Goal: Find specific page/section: Find specific page/section

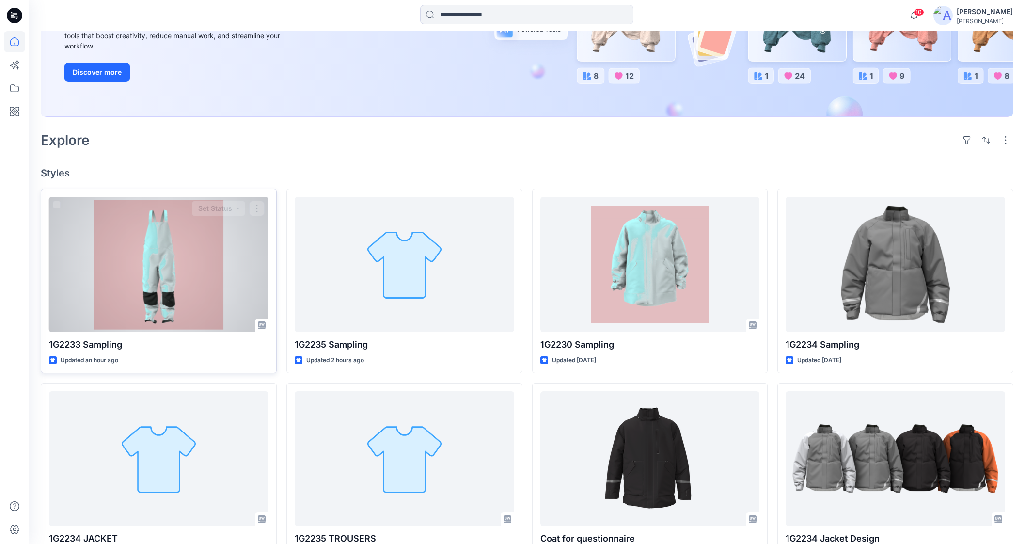
scroll to position [242, 0]
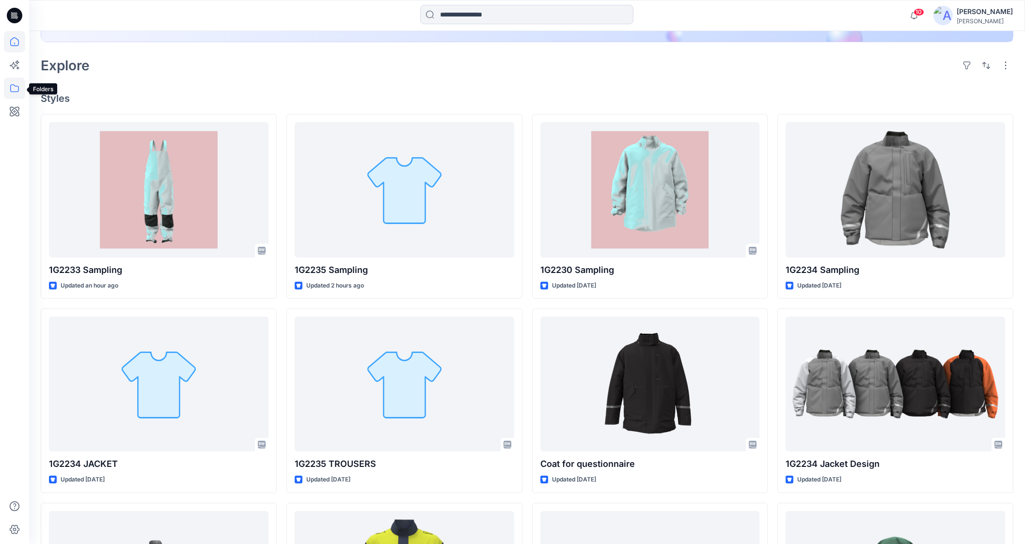
click at [9, 89] on icon at bounding box center [14, 88] width 21 height 21
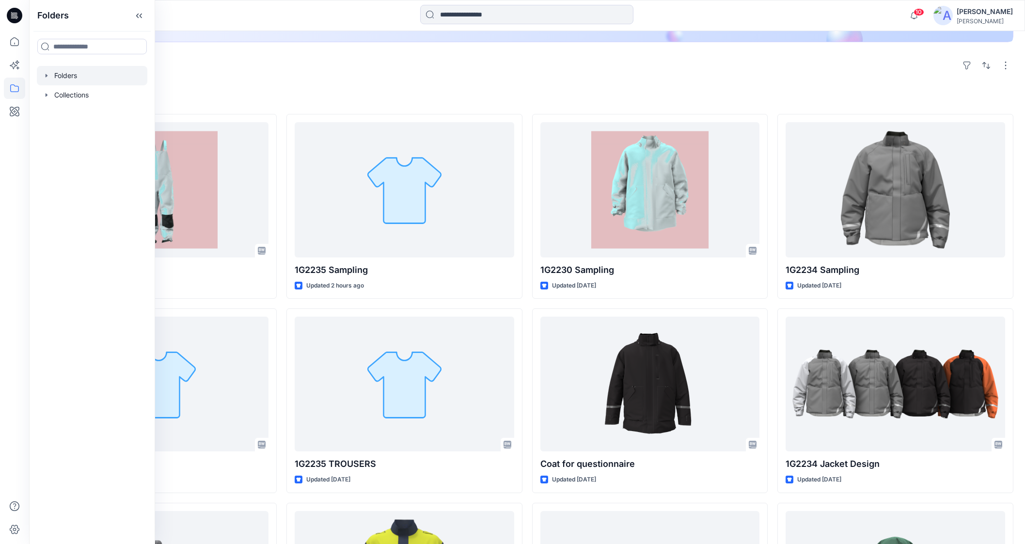
click at [80, 72] on div at bounding box center [92, 75] width 110 height 19
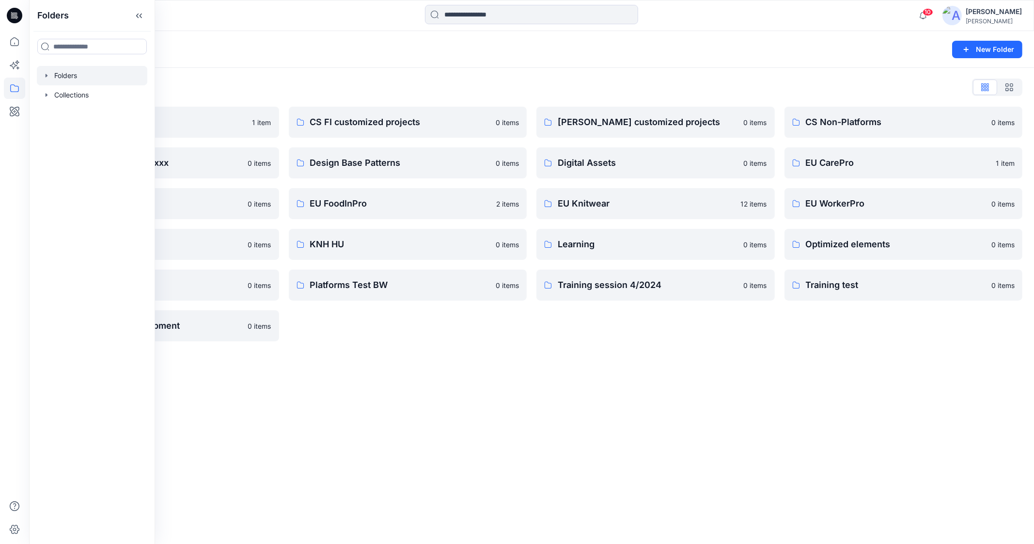
click at [200, 409] on div "Folders New Folder Folders List Archive 1 item Customer collection xxxx 0 items…" at bounding box center [531, 287] width 1005 height 513
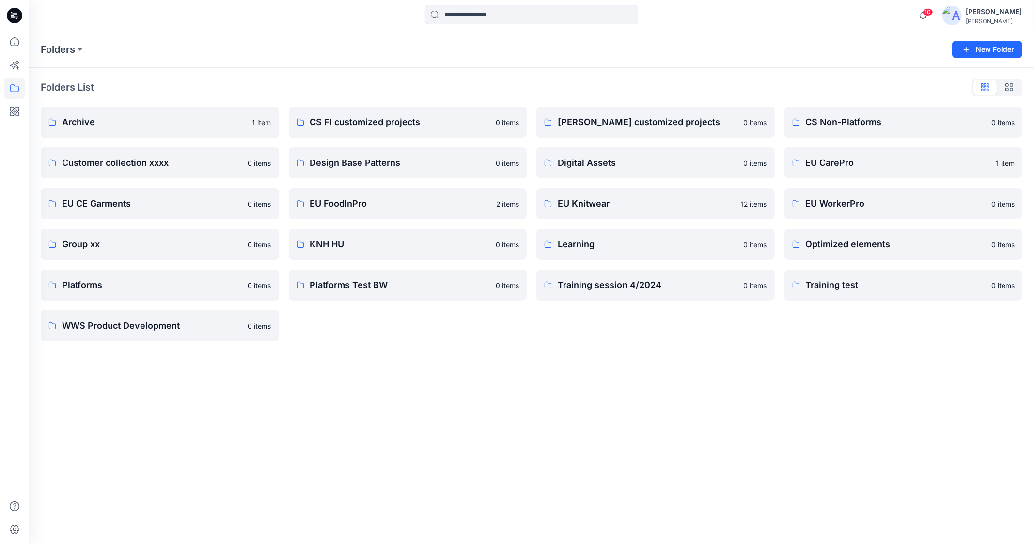
click at [394, 377] on div "Folders New Folder Folders List Archive 1 item Customer collection xxxx 0 items…" at bounding box center [531, 287] width 1005 height 513
click at [165, 335] on link "WWS Product Development" at bounding box center [160, 325] width 238 height 31
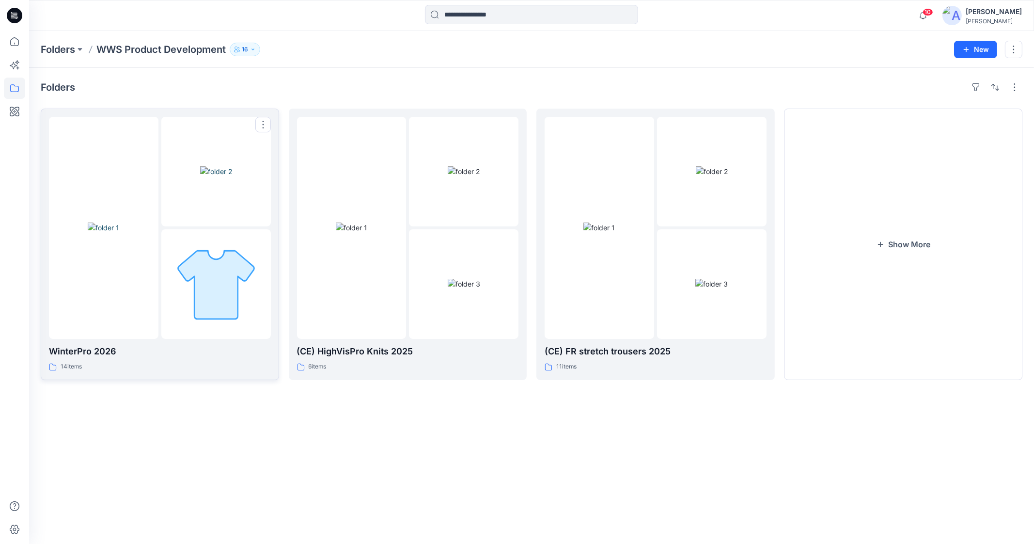
click at [207, 226] on div at bounding box center [216, 172] width 110 height 110
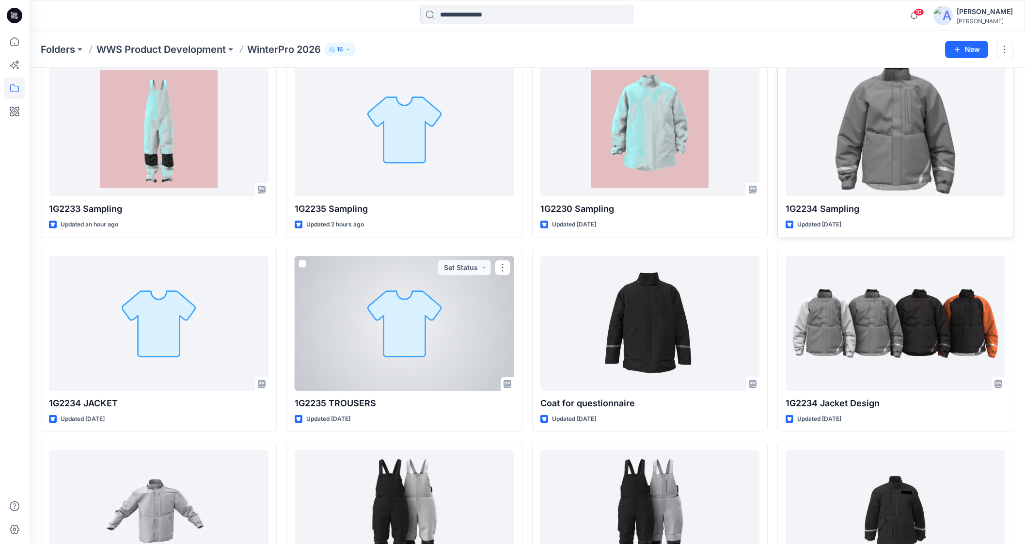
scroll to position [60, 0]
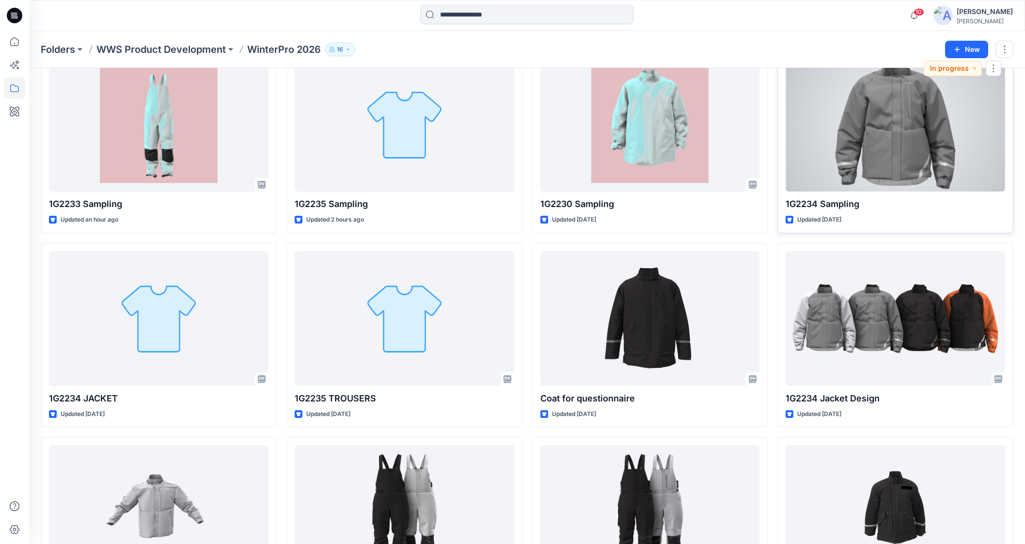
click at [822, 198] on p "1G2234 Sampling" at bounding box center [896, 204] width 220 height 14
click at [833, 210] on p "1G2234 Sampling" at bounding box center [896, 204] width 220 height 14
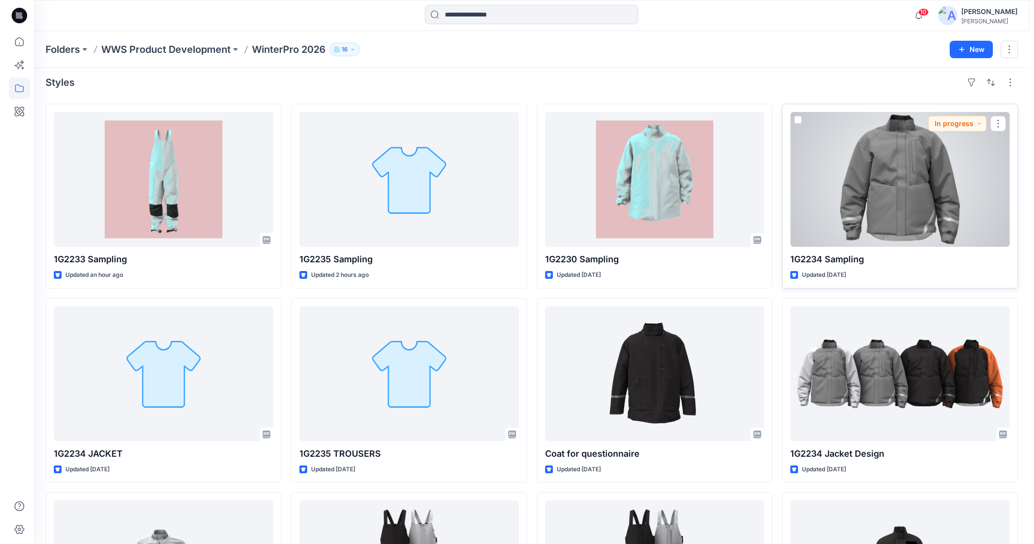
scroll to position [0, 0]
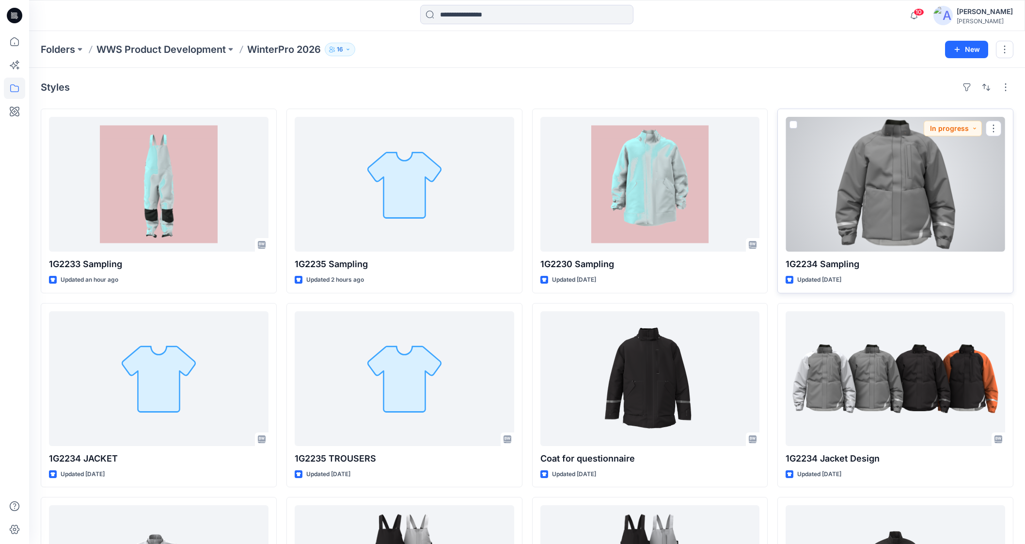
click at [884, 200] on div at bounding box center [896, 184] width 220 height 135
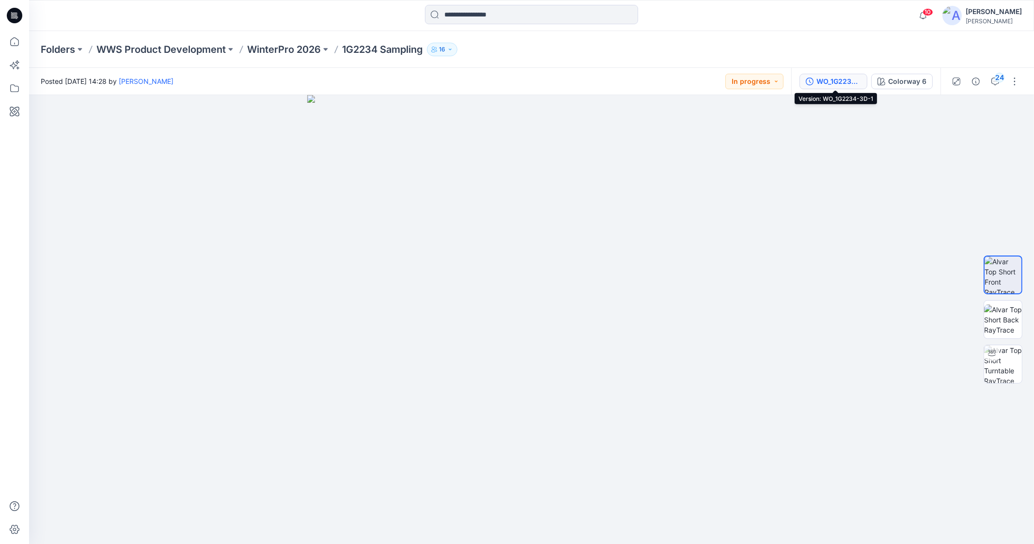
click at [847, 81] on div "WO_1G2234-3D-1" at bounding box center [839, 81] width 45 height 11
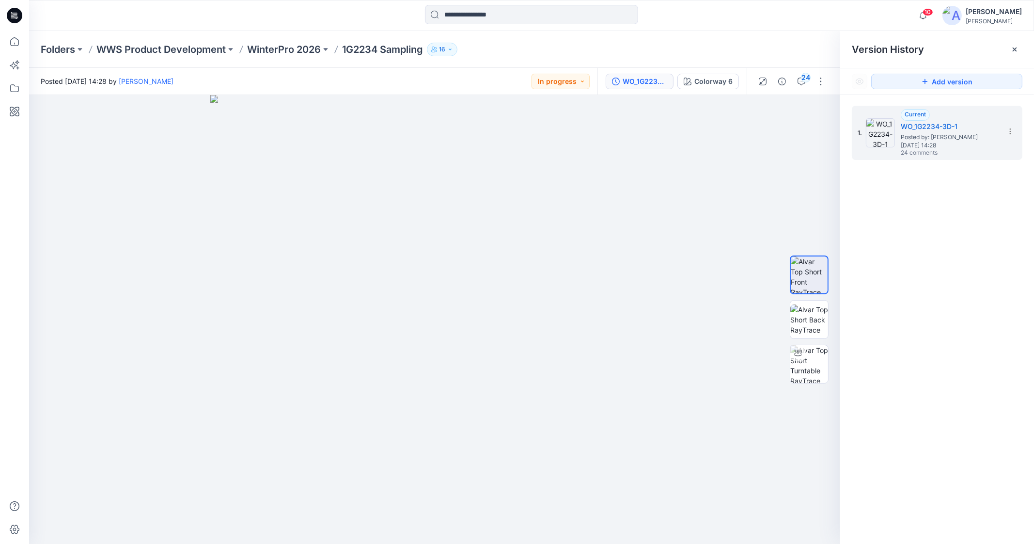
click at [768, 27] on div "10 Notifications Signe Korfa has updated 1G2233 Sampling with 1G2233_3D proto 6…" at bounding box center [531, 15] width 1005 height 31
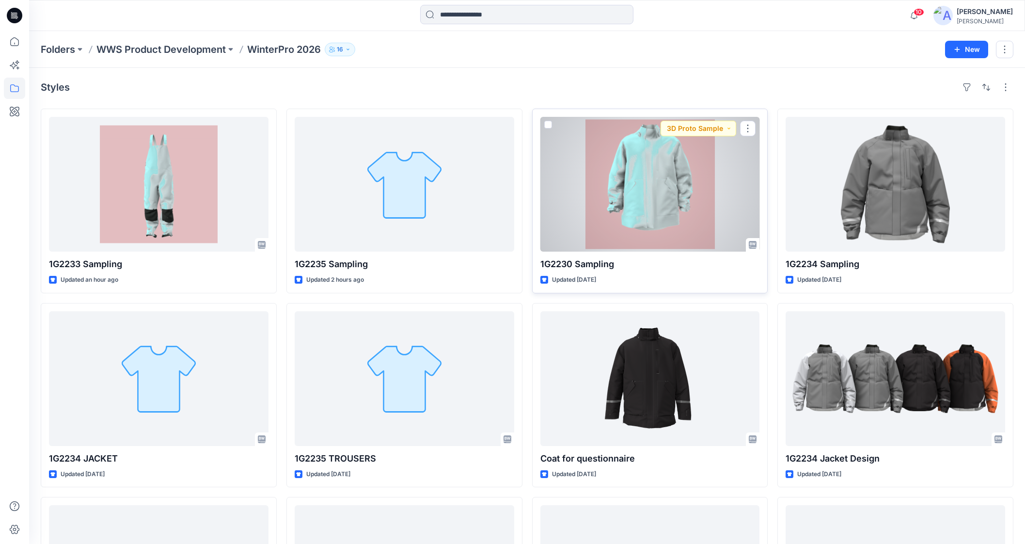
click at [628, 202] on div at bounding box center [650, 184] width 220 height 135
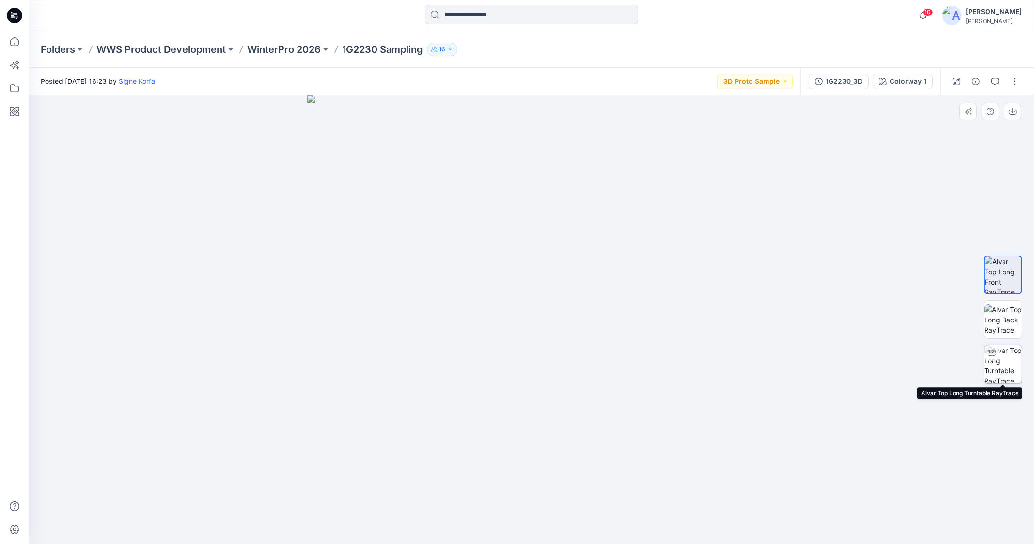
click at [998, 357] on div at bounding box center [992, 353] width 16 height 16
drag, startPoint x: 655, startPoint y: 522, endPoint x: 395, endPoint y: 491, distance: 262.0
click at [395, 491] on div at bounding box center [531, 319] width 1005 height 449
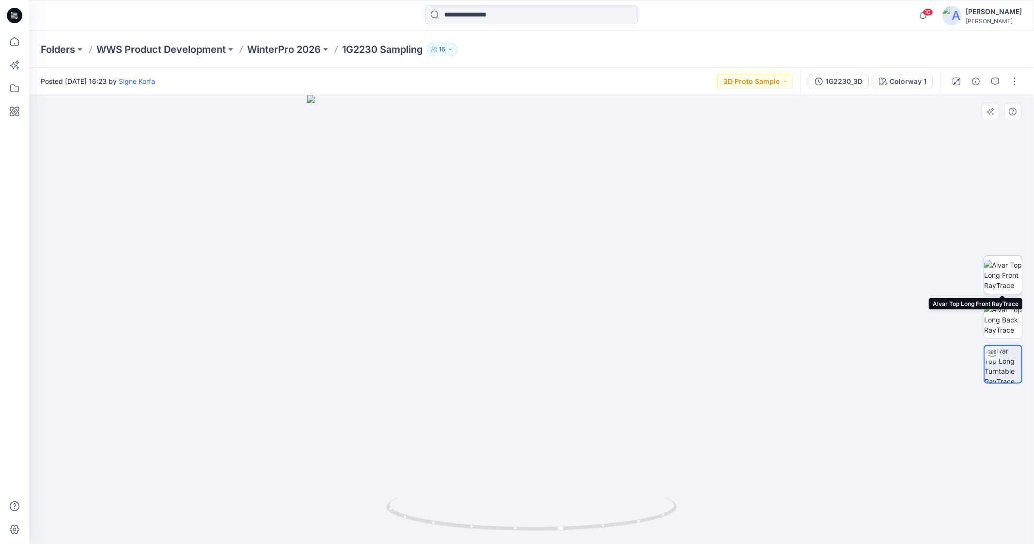
click at [1003, 277] on img at bounding box center [1003, 275] width 38 height 31
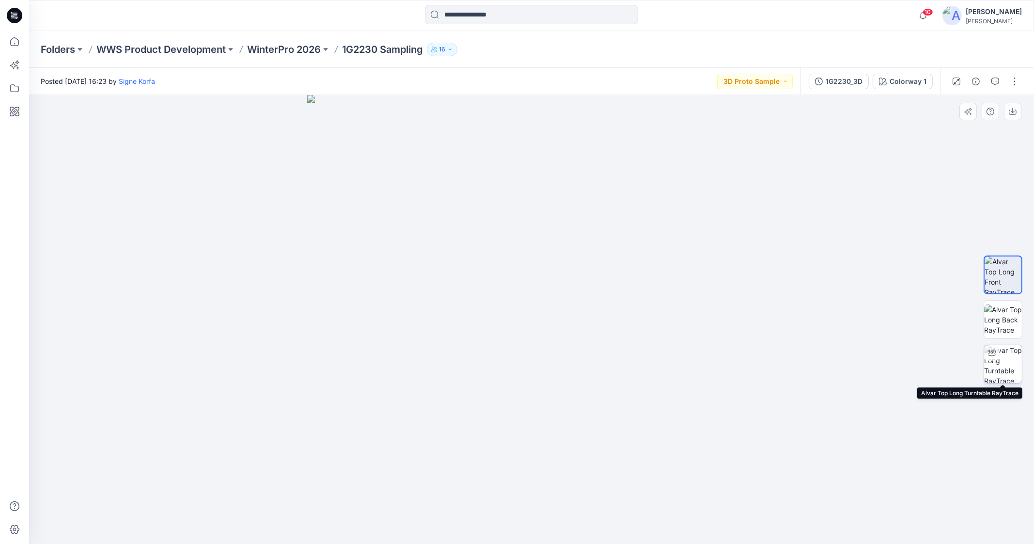
click at [1009, 361] on img at bounding box center [1003, 364] width 38 height 38
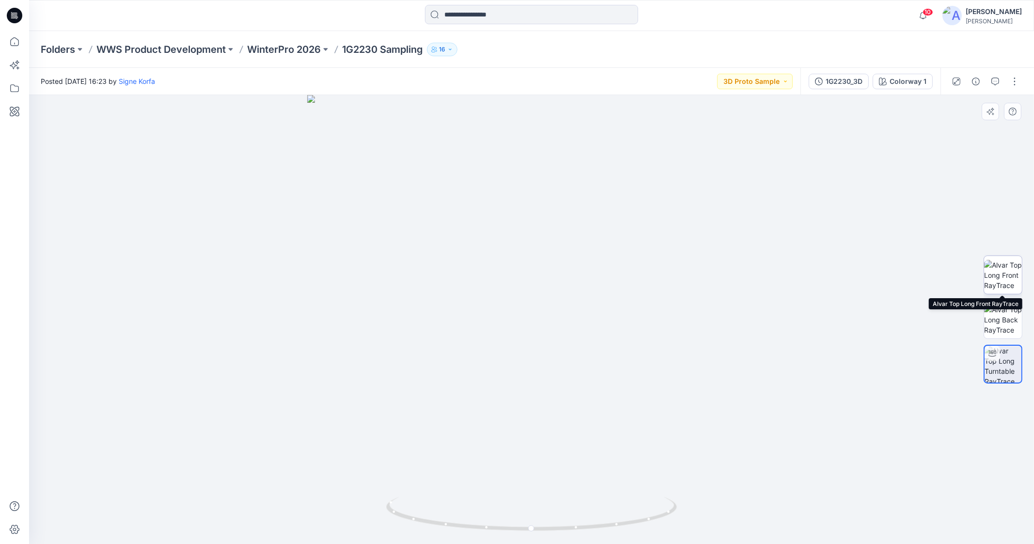
click at [1006, 272] on img at bounding box center [1003, 275] width 38 height 31
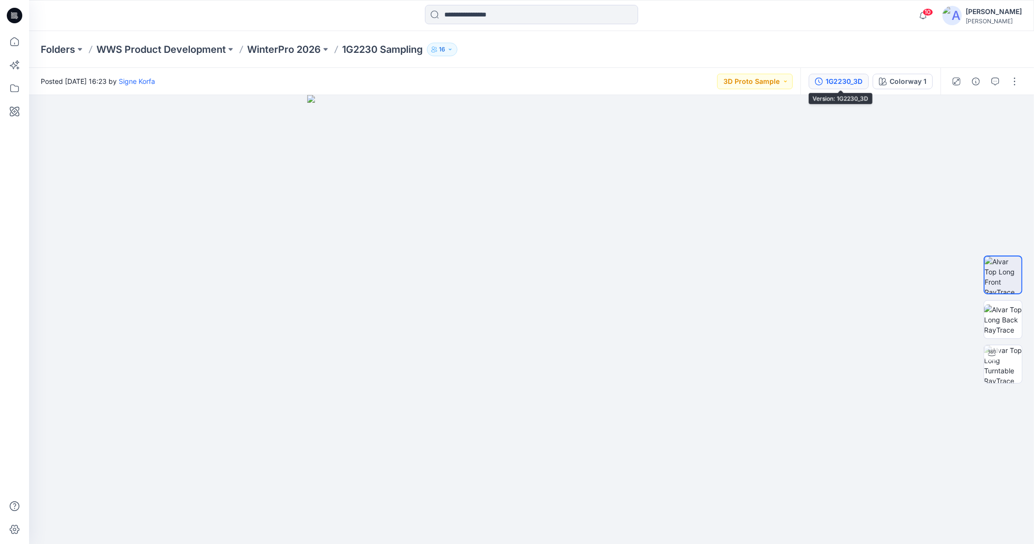
click at [851, 79] on div "1G2230_3D" at bounding box center [844, 81] width 37 height 11
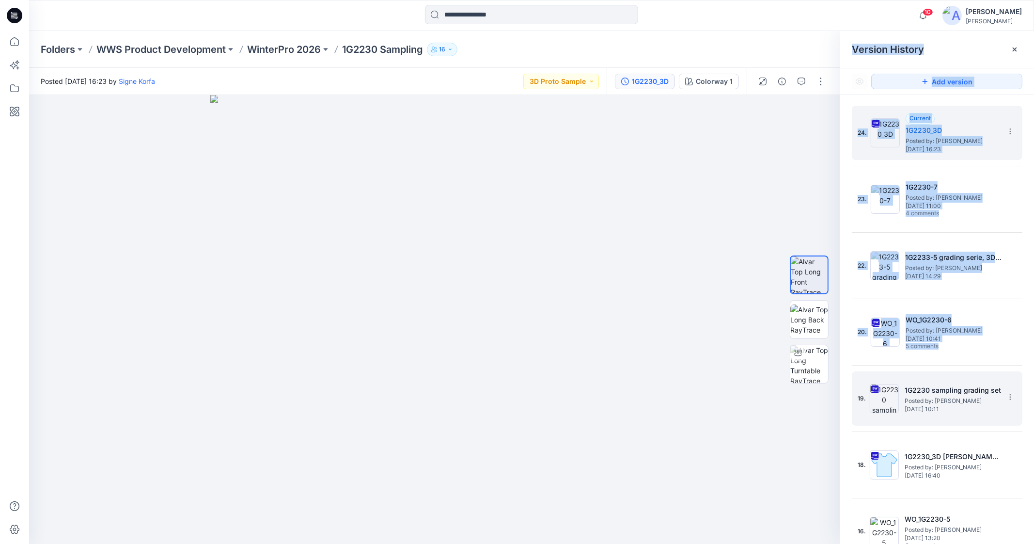
drag, startPoint x: 834, startPoint y: 409, endPoint x: 881, endPoint y: 396, distance: 48.9
click at [854, 401] on div "19. 1G2230 sampling grading set Posted by: Signe Korfa [DATE] 10:11" at bounding box center [937, 398] width 171 height 54
